Goal: Communication & Community: Ask a question

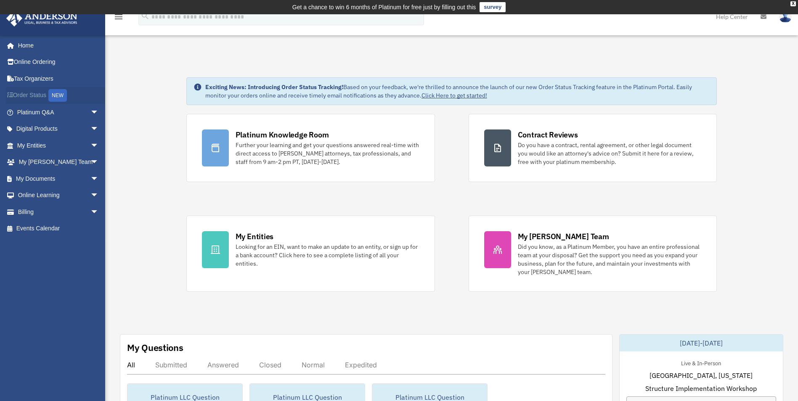
click at [27, 99] on link "Order Status NEW" at bounding box center [59, 95] width 106 height 17
click at [90, 147] on span "arrow_drop_down" at bounding box center [98, 145] width 17 height 17
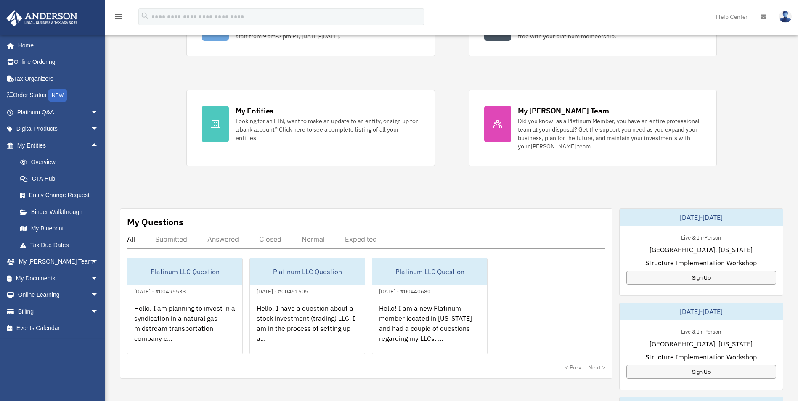
scroll to position [126, 0]
click at [39, 280] on link "My Documents arrow_drop_down" at bounding box center [59, 278] width 106 height 17
click at [90, 262] on span "arrow_drop_down" at bounding box center [98, 262] width 17 height 17
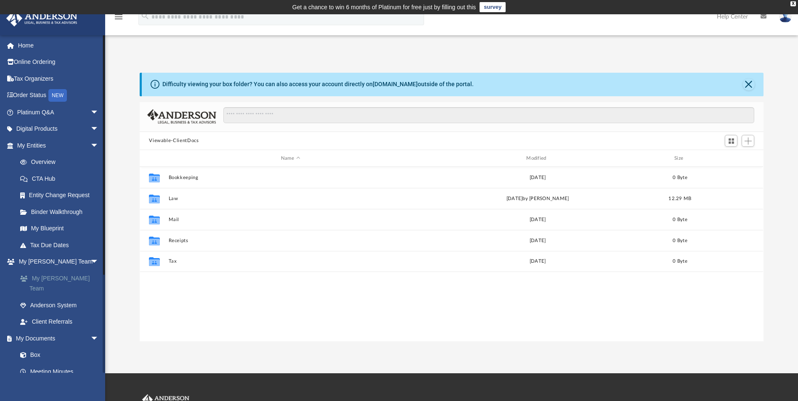
scroll to position [185, 618]
click at [90, 111] on span "arrow_drop_down" at bounding box center [98, 112] width 17 height 17
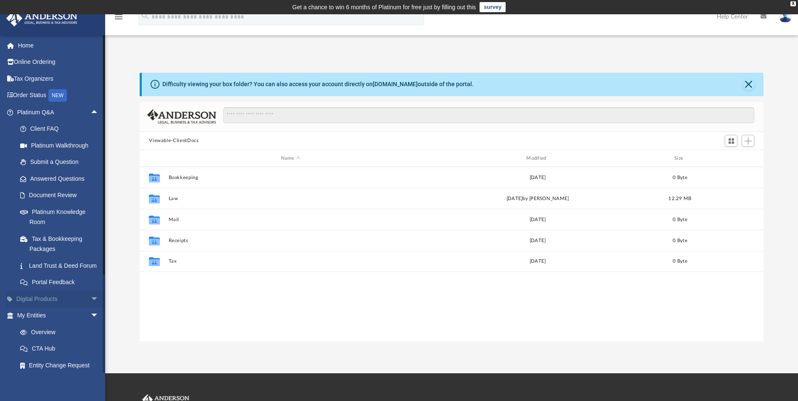
click at [58, 308] on link "Digital Products arrow_drop_down" at bounding box center [59, 299] width 106 height 17
click at [90, 308] on span "arrow_drop_down" at bounding box center [98, 299] width 17 height 17
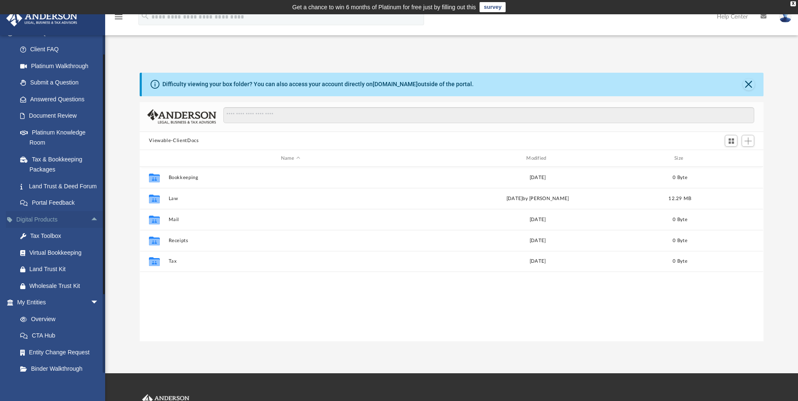
scroll to position [117, 0]
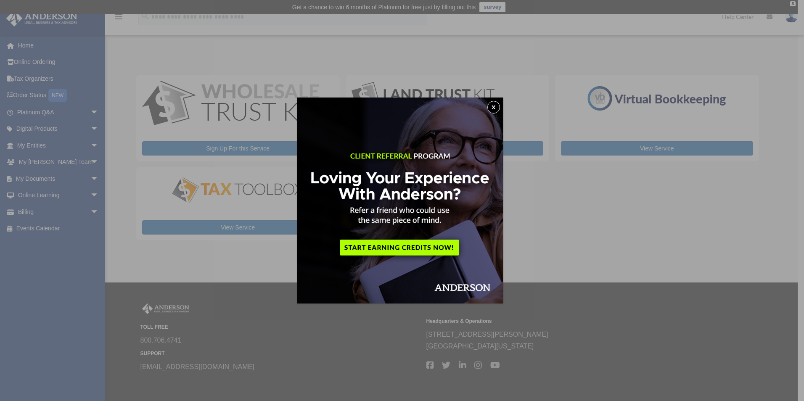
click at [494, 105] on button "x" at bounding box center [494, 107] width 13 height 13
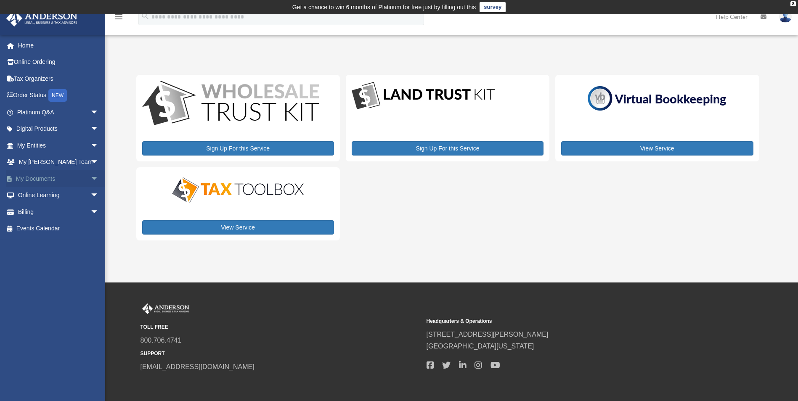
click at [46, 176] on link "My Documents arrow_drop_down" at bounding box center [59, 178] width 106 height 17
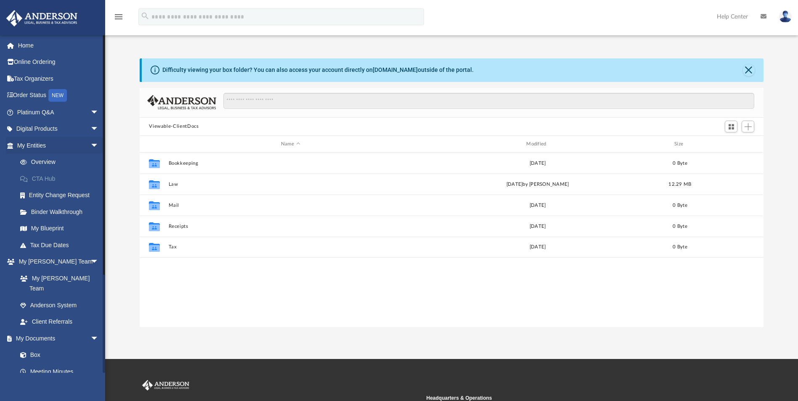
scroll to position [185, 618]
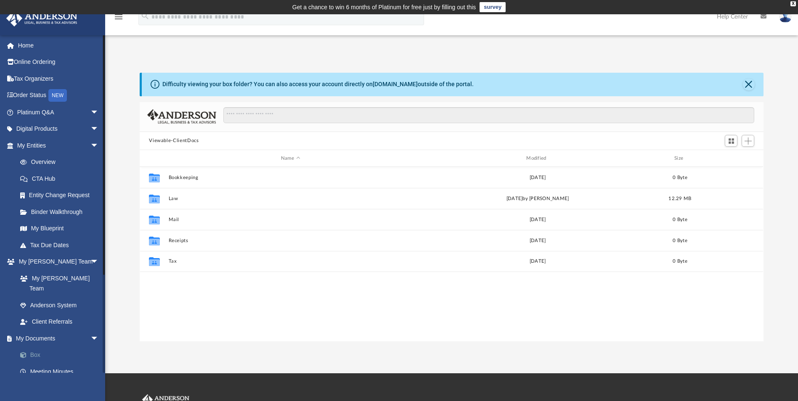
click at [40, 347] on link "Box" at bounding box center [62, 355] width 100 height 17
click at [33, 347] on link "Box" at bounding box center [62, 355] width 100 height 17
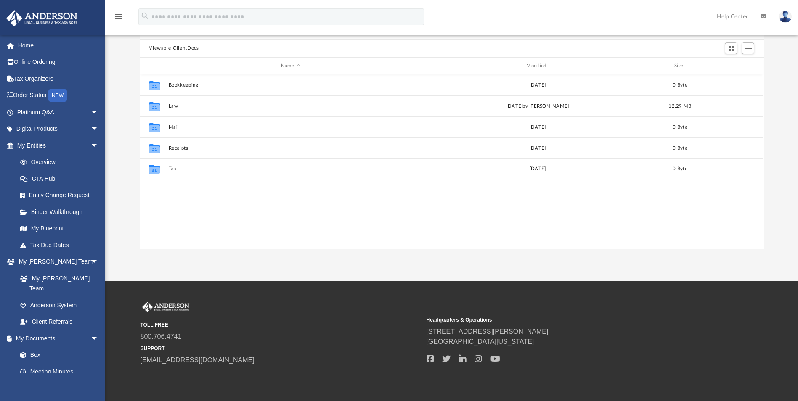
scroll to position [122, 0]
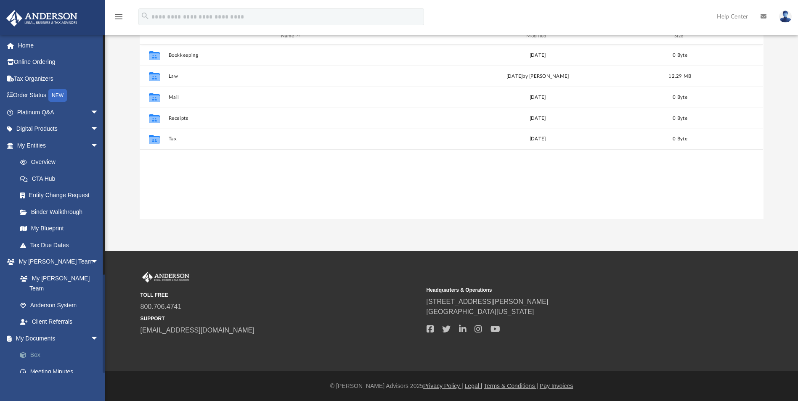
click at [32, 347] on link "Box" at bounding box center [62, 355] width 100 height 17
click at [90, 330] on span "arrow_drop_down" at bounding box center [98, 338] width 17 height 17
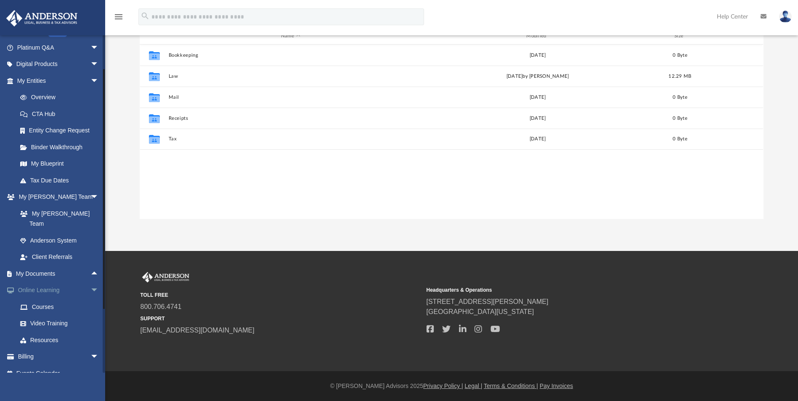
scroll to position [65, 0]
click at [54, 265] on link "My Documents arrow_drop_up" at bounding box center [59, 273] width 106 height 17
click at [30, 265] on link "My Documents arrow_drop_up" at bounding box center [59, 273] width 106 height 17
click at [90, 265] on span "arrow_drop_up" at bounding box center [98, 273] width 17 height 17
click at [45, 282] on link "Box" at bounding box center [62, 290] width 100 height 17
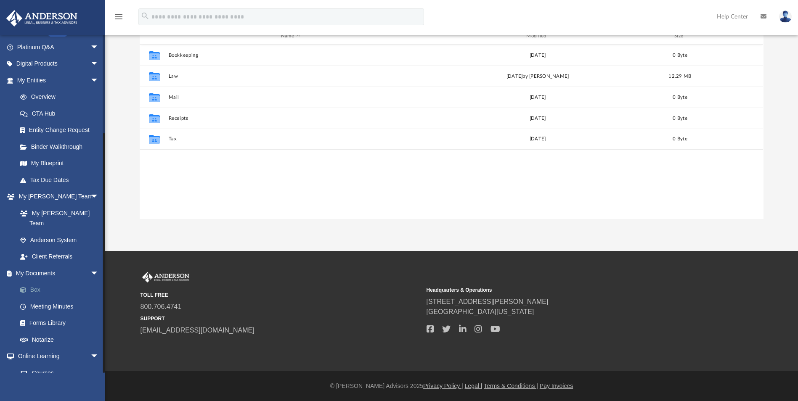
click at [45, 282] on link "Box" at bounding box center [62, 290] width 100 height 17
click at [35, 282] on link "Box" at bounding box center [62, 290] width 100 height 17
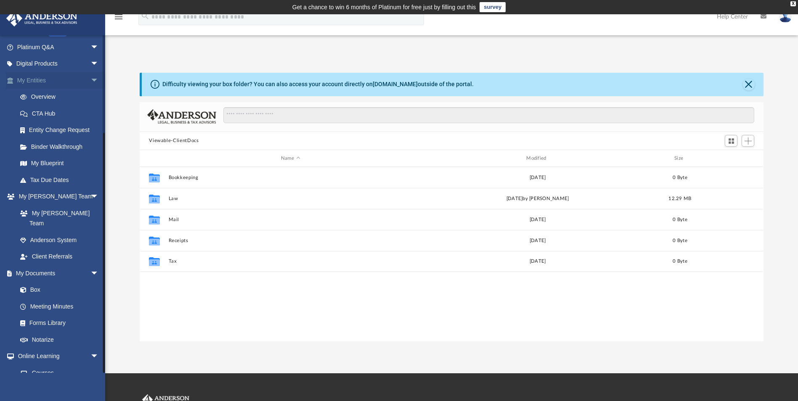
click at [42, 81] on link "My Entities arrow_drop_down" at bounding box center [59, 80] width 106 height 17
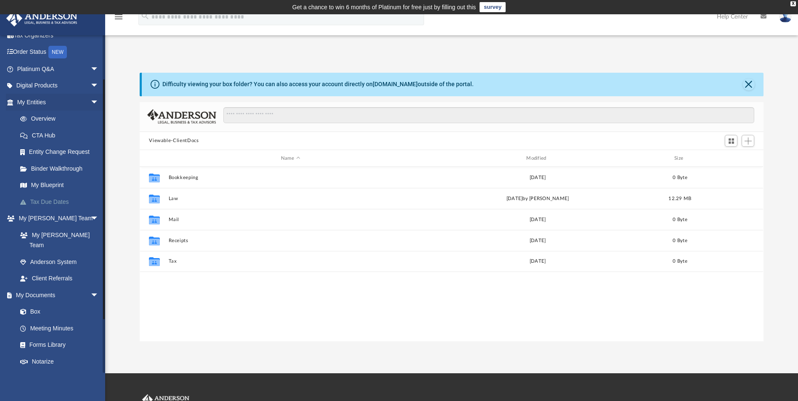
scroll to position [23, 0]
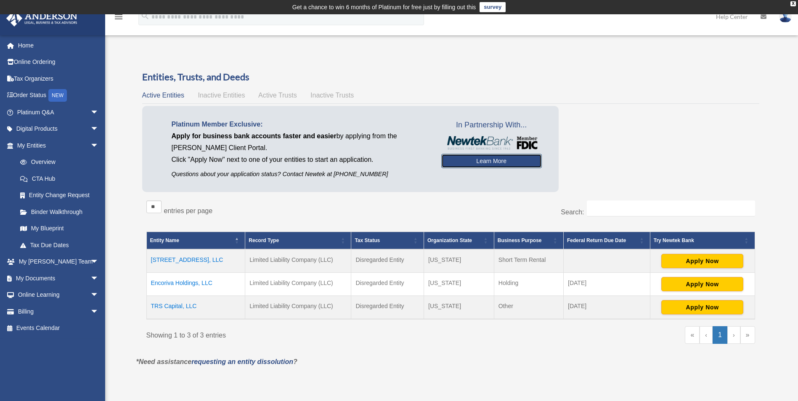
click at [492, 162] on link "Learn More" at bounding box center [491, 161] width 101 height 14
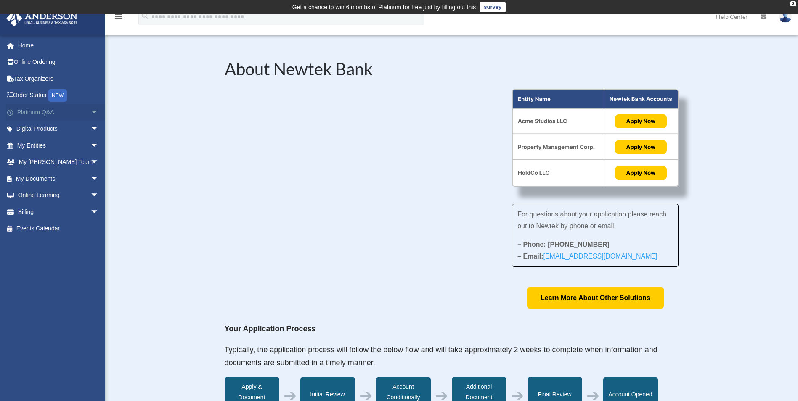
click at [34, 110] on link "Platinum Q&A arrow_drop_down" at bounding box center [59, 112] width 106 height 17
click at [90, 111] on span "arrow_drop_down" at bounding box center [98, 112] width 17 height 17
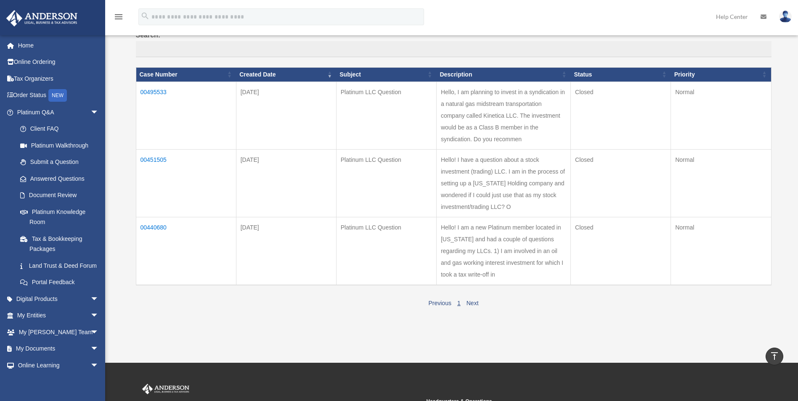
scroll to position [84, 0]
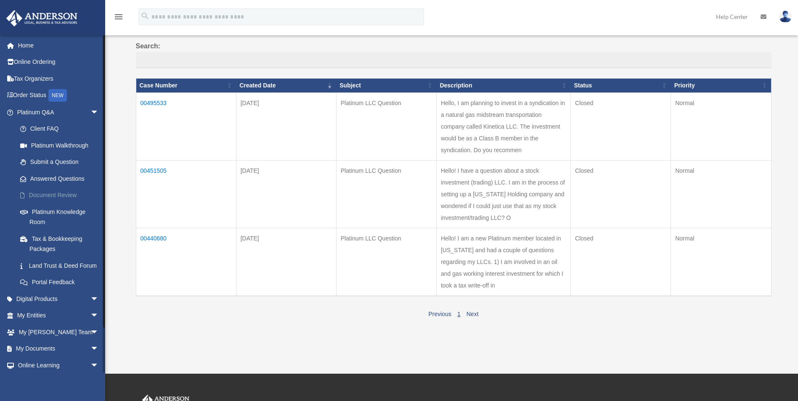
click at [51, 196] on link "Document Review" at bounding box center [62, 195] width 100 height 17
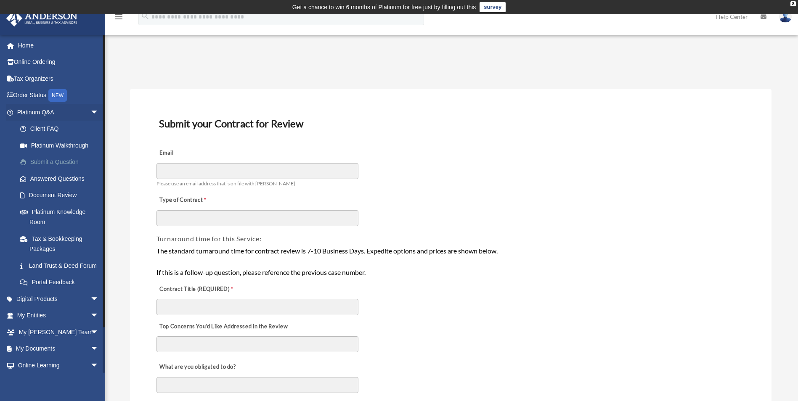
click at [52, 158] on link "Submit a Question" at bounding box center [62, 162] width 100 height 17
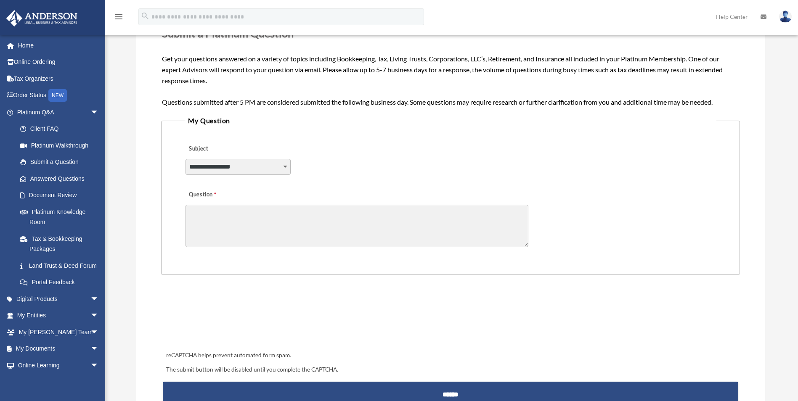
scroll to position [138, 0]
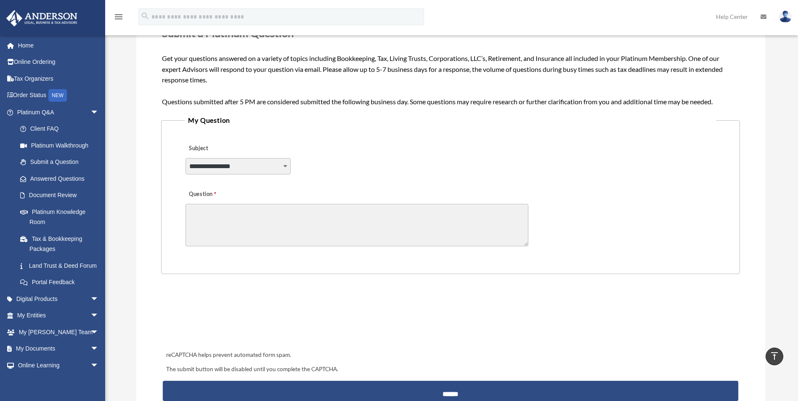
click at [283, 166] on select "**********" at bounding box center [238, 166] width 105 height 16
click at [186, 158] on select "**********" at bounding box center [238, 166] width 105 height 16
click at [286, 165] on select "**********" at bounding box center [238, 166] width 105 height 16
select select "******"
click at [186, 158] on select "**********" at bounding box center [238, 166] width 105 height 16
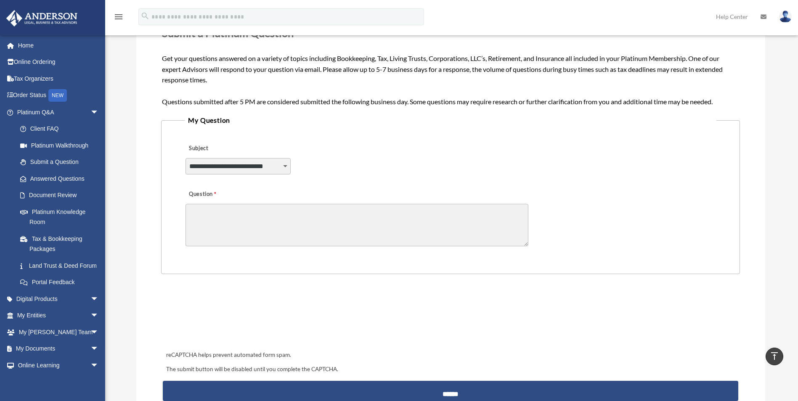
click at [229, 213] on textarea "Question" at bounding box center [357, 225] width 343 height 42
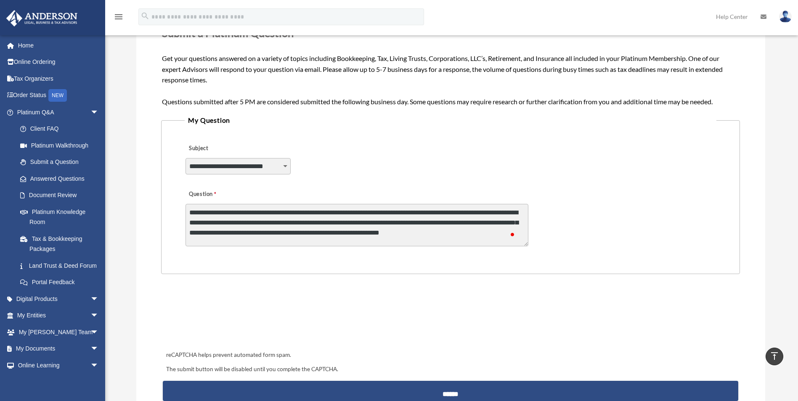
scroll to position [1, 0]
type textarea "**********"
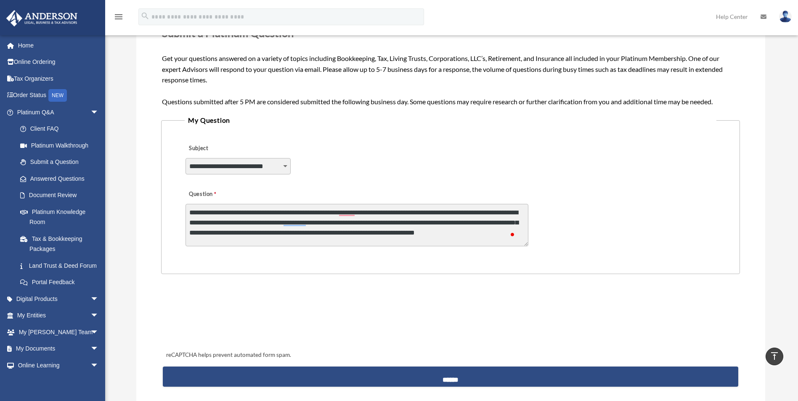
click at [282, 225] on textarea "**********" at bounding box center [357, 225] width 343 height 42
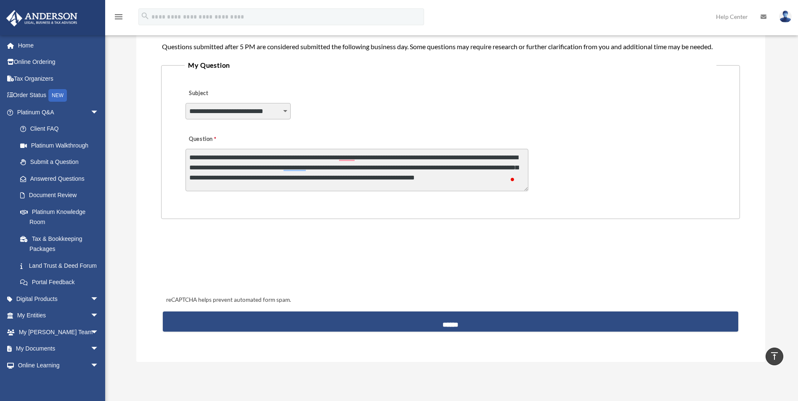
scroll to position [222, 0]
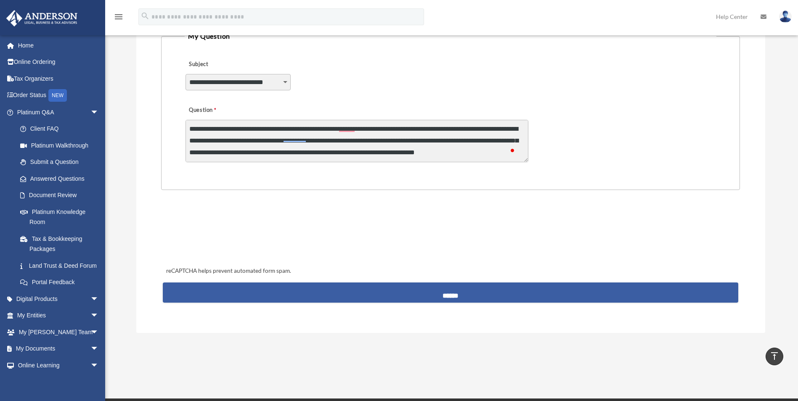
click at [453, 296] on input "******" at bounding box center [450, 293] width 575 height 20
